Goal: Transaction & Acquisition: Purchase product/service

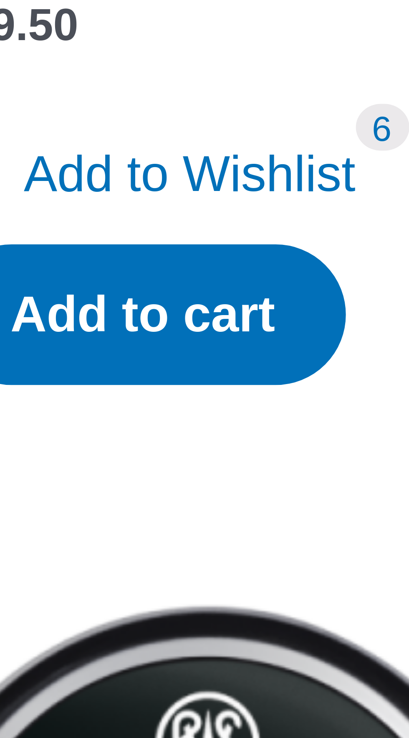
scroll to position [308, 0]
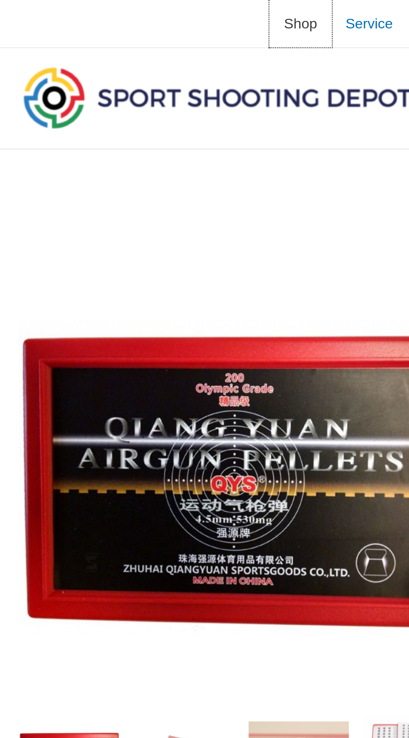
click at [125, 9] on span "Shop" at bounding box center [132, 10] width 15 height 21
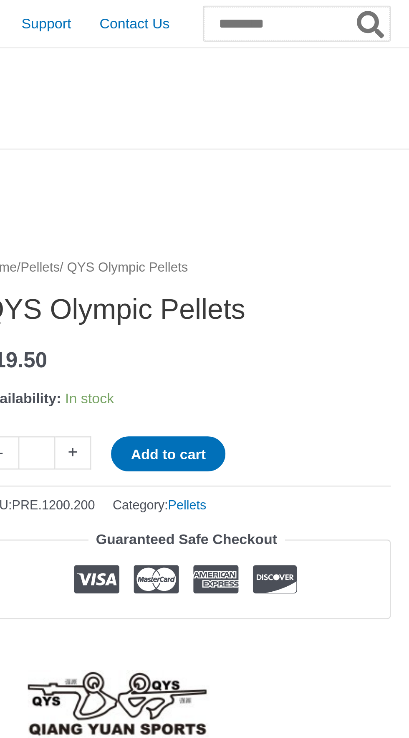
click at [318, 8] on input "Search for:" at bounding box center [359, 10] width 82 height 15
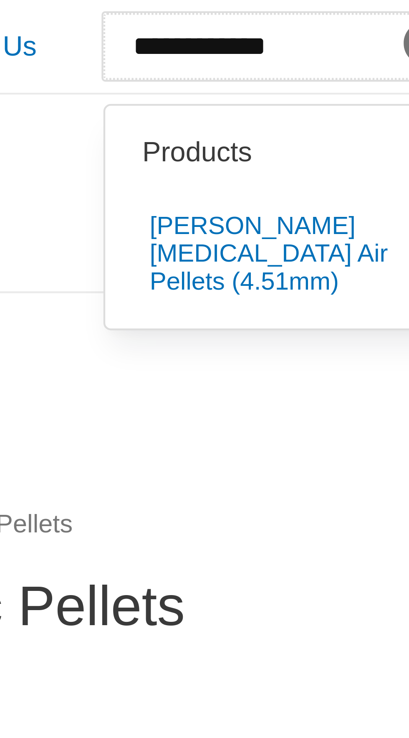
type input "**********"
click at [384, 3] on button "Search" at bounding box center [392, 10] width 16 height 15
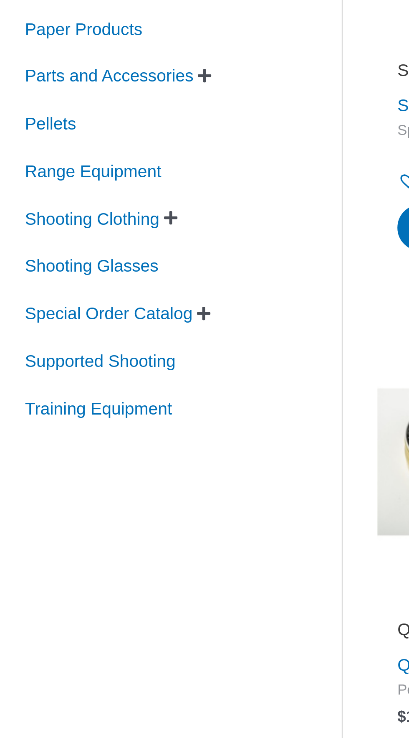
scroll to position [5, 0]
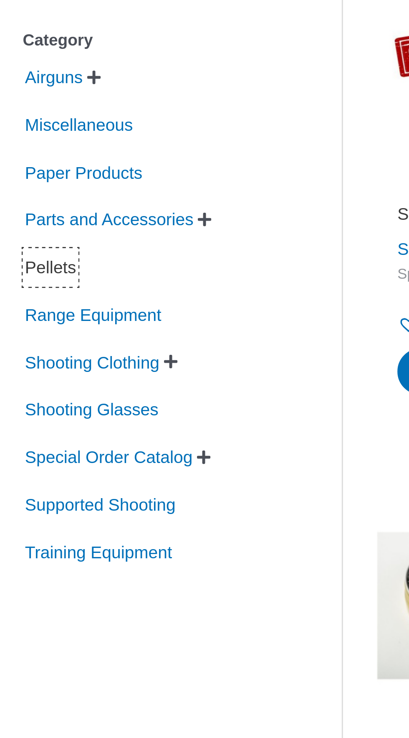
click at [20, 294] on span "Pellets" at bounding box center [18, 294] width 20 height 14
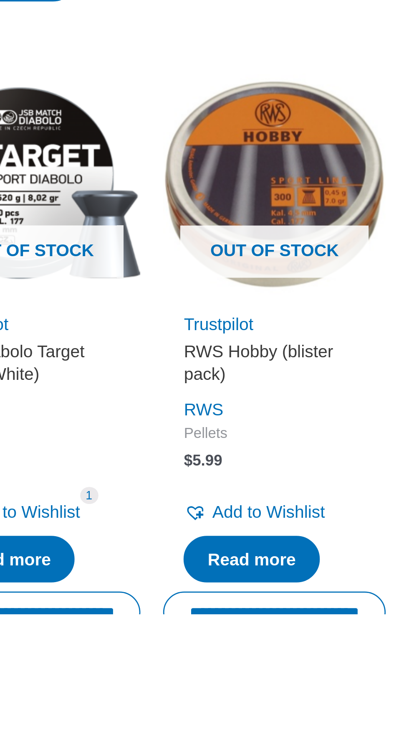
scroll to position [273, 0]
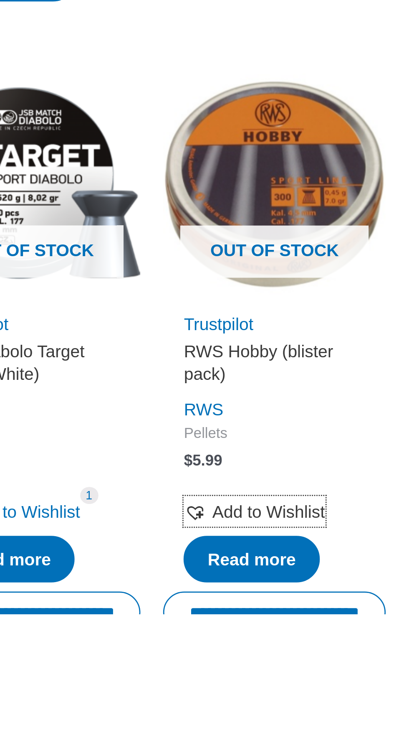
click at [363, 699] on span "Add to Wishlist" at bounding box center [357, 699] width 41 height 7
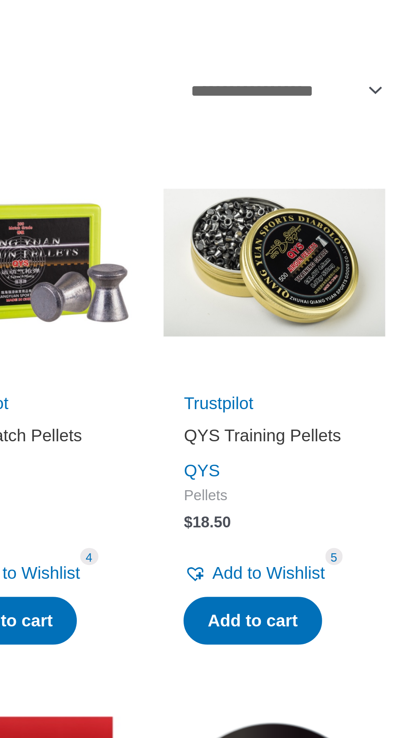
scroll to position [121, 0]
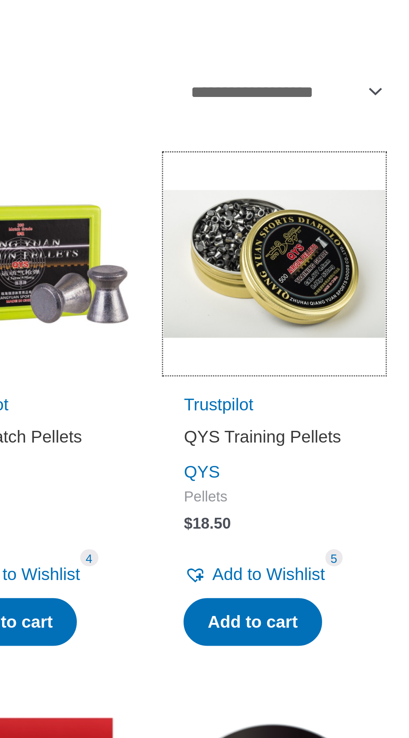
click at [361, 94] on img at bounding box center [360, 97] width 82 height 82
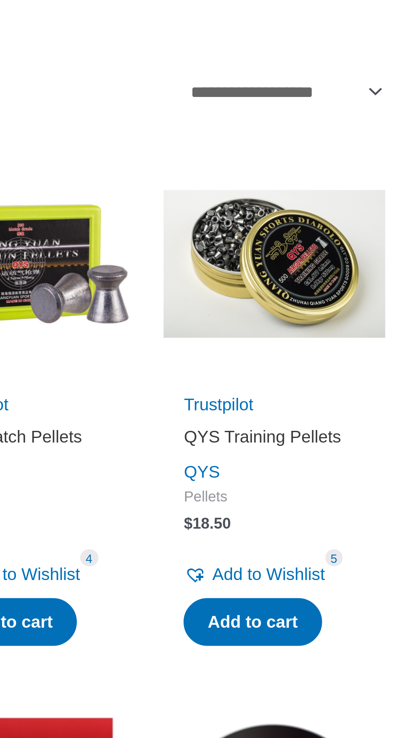
scroll to position [5, 0]
